Goal: Navigation & Orientation: Find specific page/section

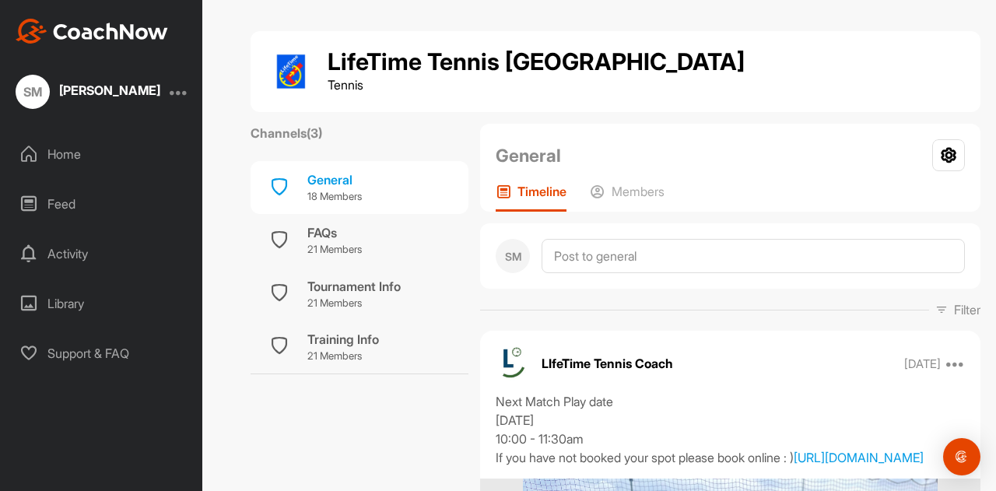
click at [65, 152] on div "Home" at bounding box center [102, 154] width 187 height 39
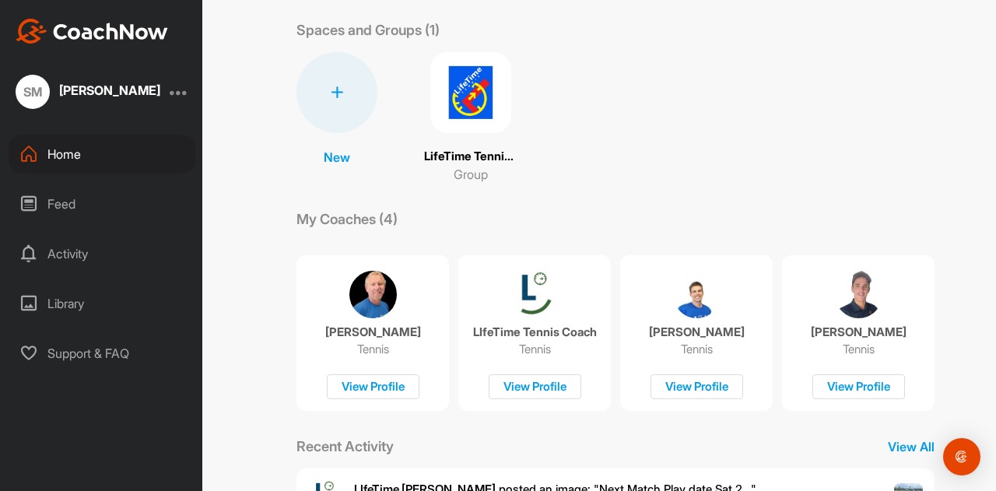
scroll to position [70, 0]
click at [465, 104] on img at bounding box center [470, 93] width 81 height 81
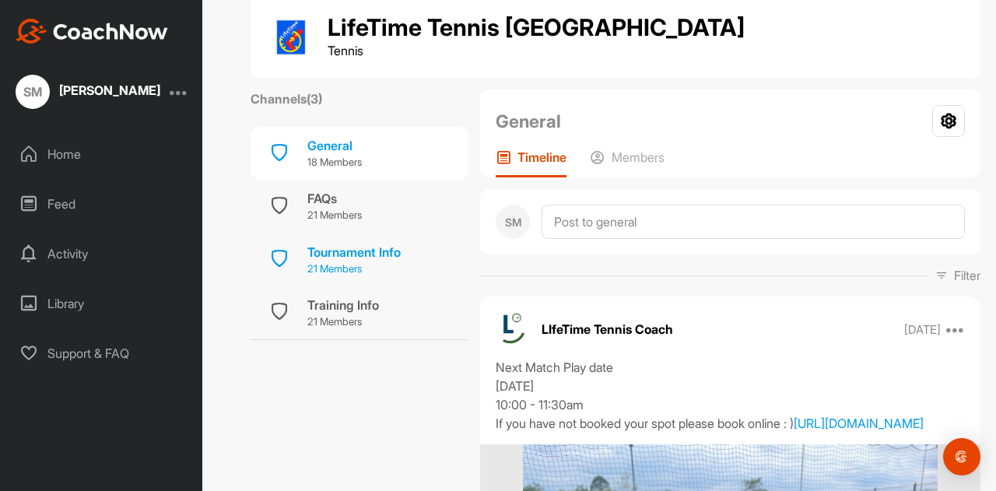
scroll to position [22, 0]
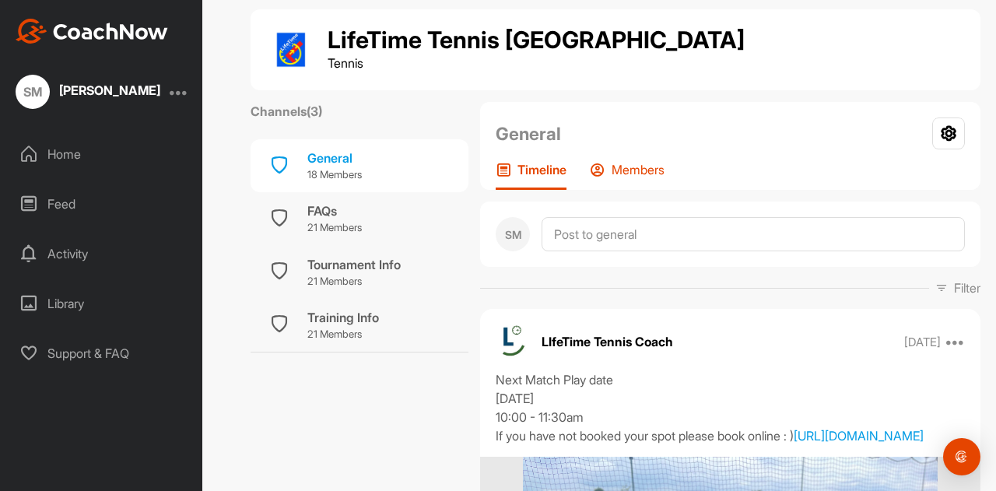
click at [623, 184] on div "Members" at bounding box center [627, 176] width 75 height 28
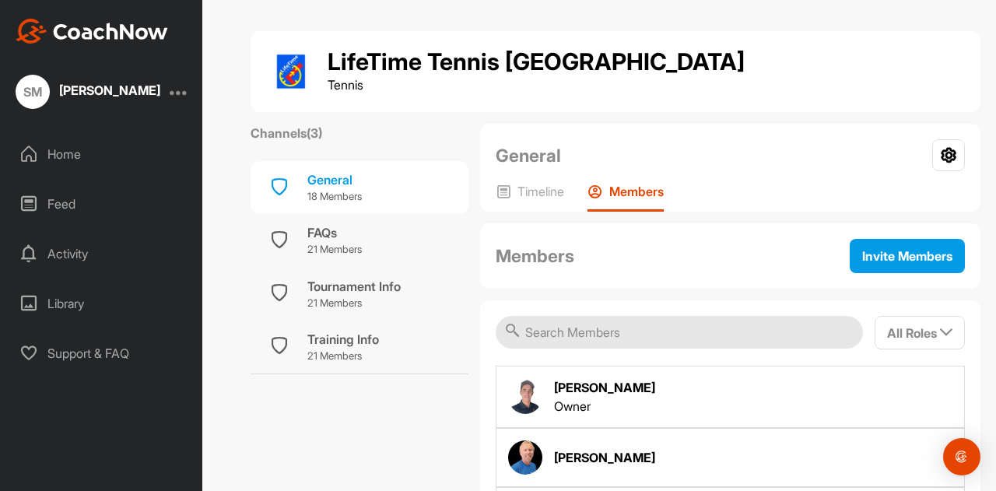
click at [75, 171] on div "Home" at bounding box center [102, 154] width 187 height 39
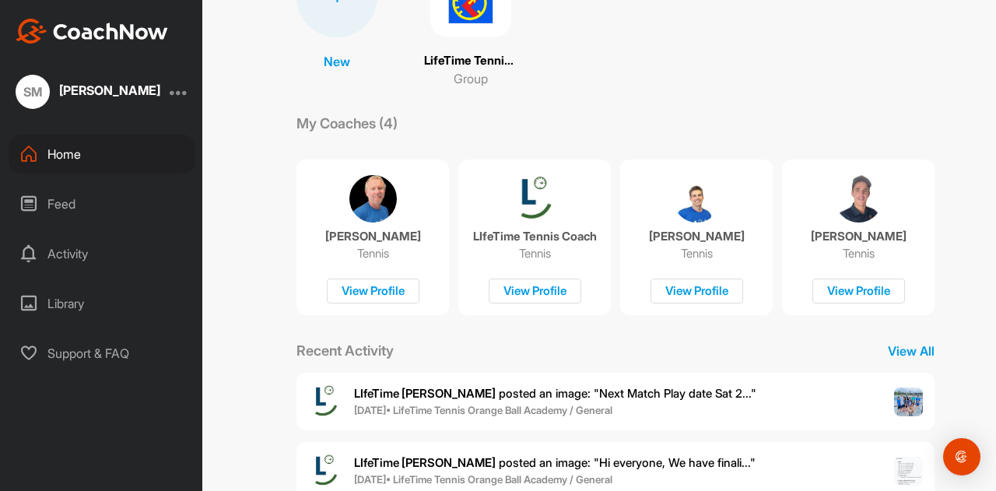
scroll to position [169, 0]
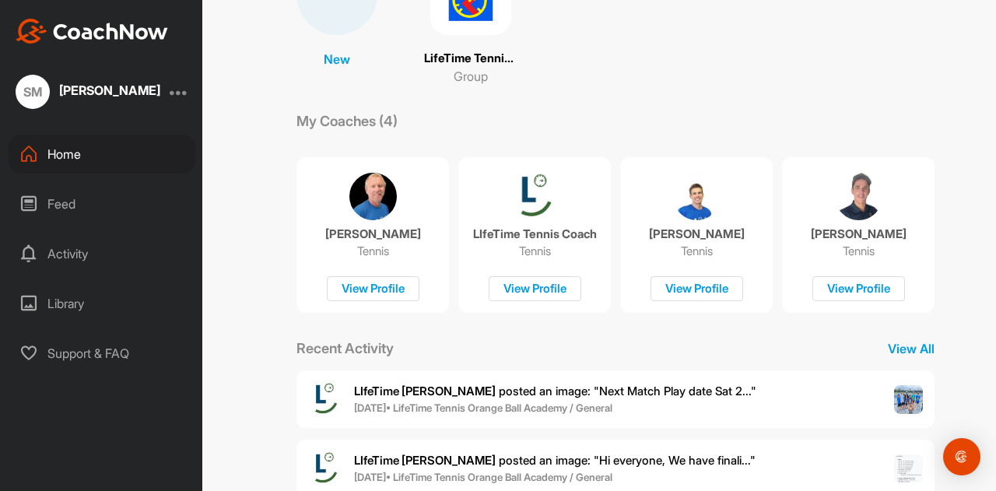
click at [538, 400] on p "LIfeTime [PERSON_NAME] posted an image : " Next Match Play date Sat 2... "" at bounding box center [555, 392] width 402 height 18
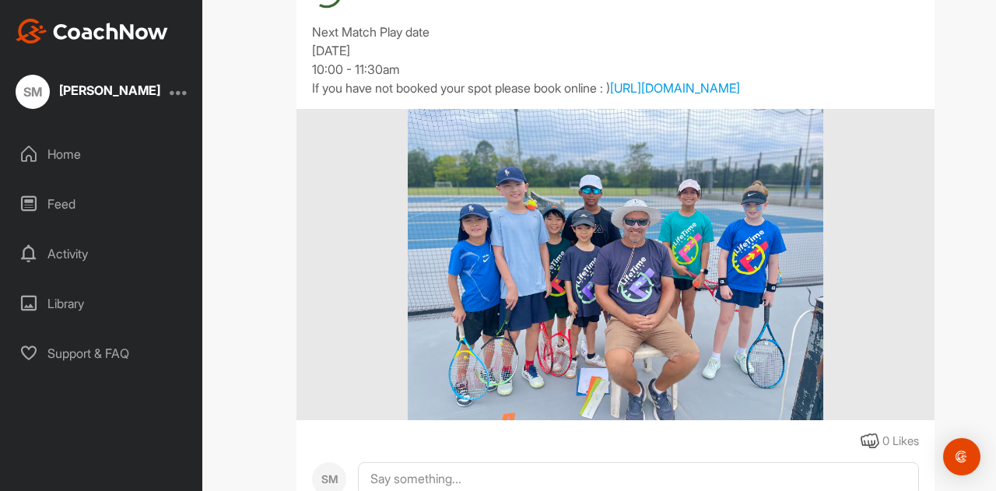
scroll to position [300, 0]
